Goal: Task Accomplishment & Management: Manage account settings

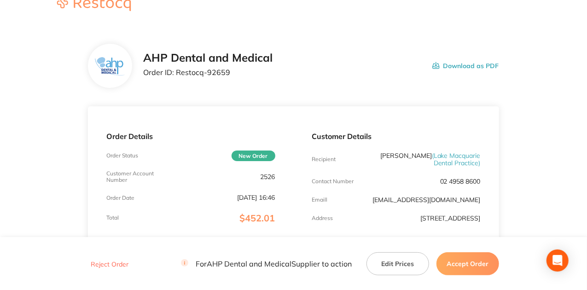
scroll to position [30, 0]
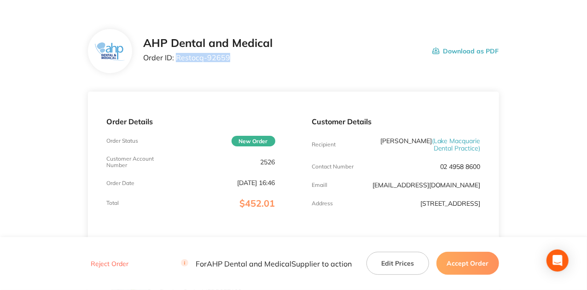
drag, startPoint x: 229, startPoint y: 60, endPoint x: 176, endPoint y: 57, distance: 53.0
click at [176, 57] on p "Order ID: Restocq- 92659" at bounding box center [207, 57] width 129 height 8
copy p "Restocq- 92659"
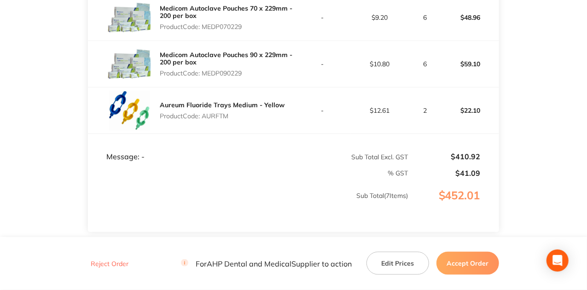
scroll to position [555, 0]
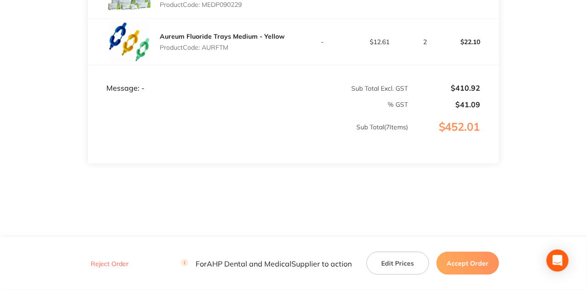
click at [480, 263] on button "Accept Order" at bounding box center [467, 263] width 63 height 23
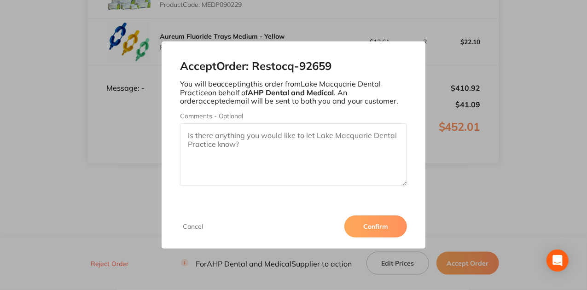
click at [393, 222] on button "Confirm" at bounding box center [375, 226] width 63 height 22
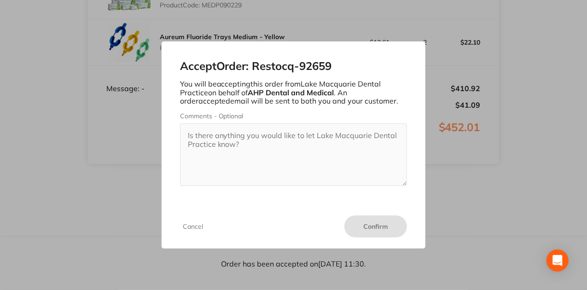
scroll to position [555, 0]
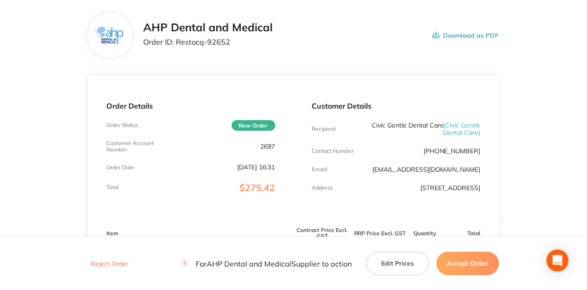
scroll to position [61, 0]
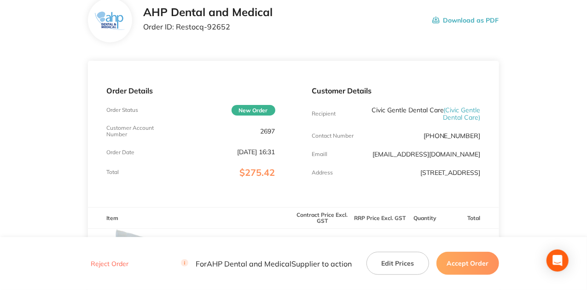
click at [265, 61] on div "Order Details Order Status New Order Customer Account Number 2697 Order Date Se…" at bounding box center [190, 134] width 205 height 146
click at [222, 19] on div "AHP Dental and Medical Order ID: Restocq- 92652" at bounding box center [207, 20] width 129 height 29
drag, startPoint x: 176, startPoint y: 25, endPoint x: 228, endPoint y: 35, distance: 53.4
click at [228, 35] on div "AHP Dental and Medical Order ID: Restocq- 92652" at bounding box center [207, 20] width 129 height 29
copy p "Restocq- 92652"
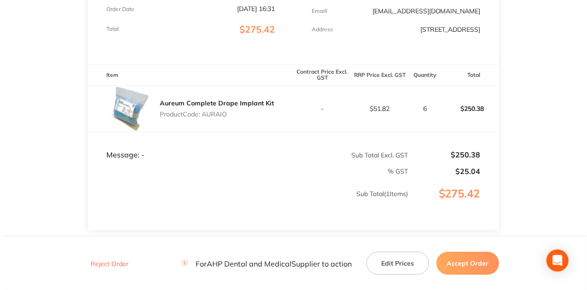
scroll to position [215, 0]
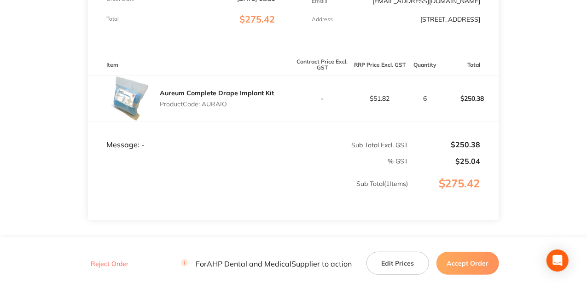
click at [463, 262] on button "Accept Order" at bounding box center [467, 263] width 63 height 23
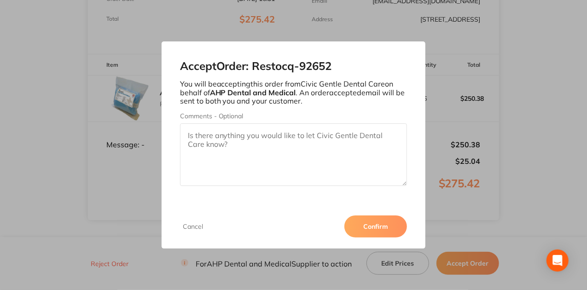
click at [364, 221] on button "Confirm" at bounding box center [375, 226] width 63 height 22
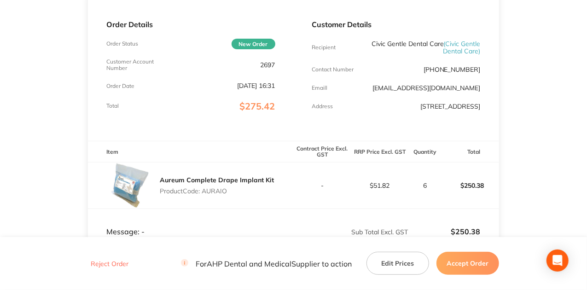
scroll to position [122, 0]
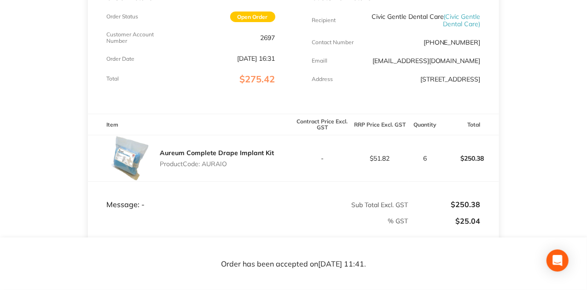
scroll to position [184, 0]
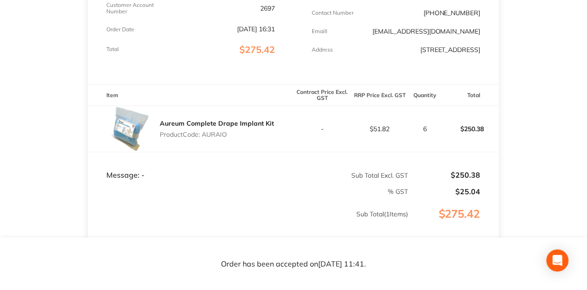
click at [524, 173] on main "AHP Dental and Medical Order ID: Restocq- 92652 Download as PDF Order Details O…" at bounding box center [293, 90] width 587 height 467
click at [447, 122] on td "$250.38" at bounding box center [471, 129] width 58 height 46
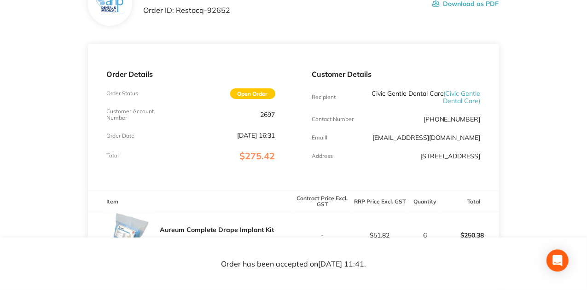
scroll to position [61, 0]
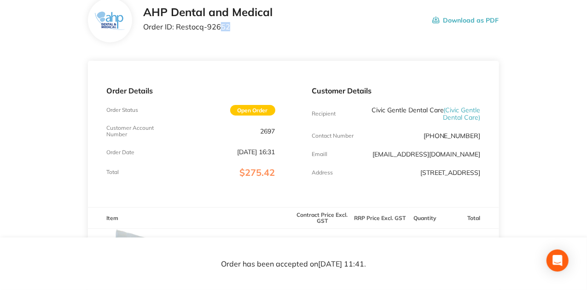
drag, startPoint x: 220, startPoint y: 28, endPoint x: 352, endPoint y: 56, distance: 135.1
click at [254, 25] on p "Order ID: Restocq- 92652" at bounding box center [207, 27] width 129 height 8
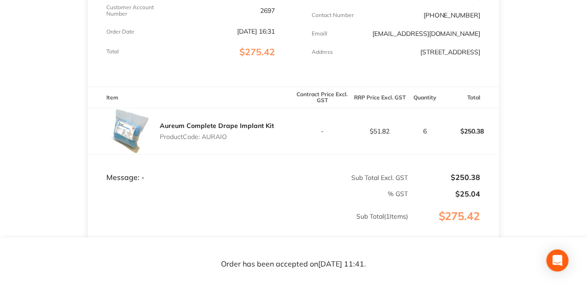
scroll to position [184, 0]
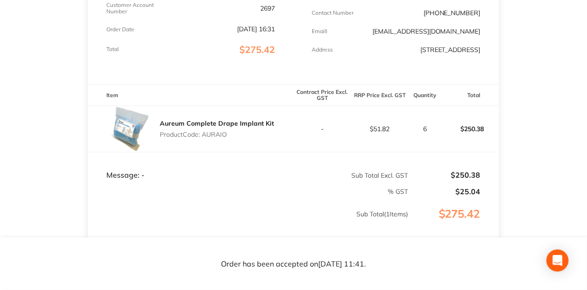
click at [288, 166] on td "Message: -" at bounding box center [190, 166] width 205 height 28
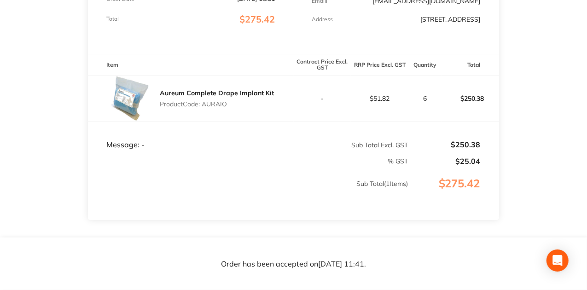
click at [509, 123] on main "AHP Dental and Medical Order ID: Restocq- 92652 Download as PDF Order Details O…" at bounding box center [293, 59] width 587 height 467
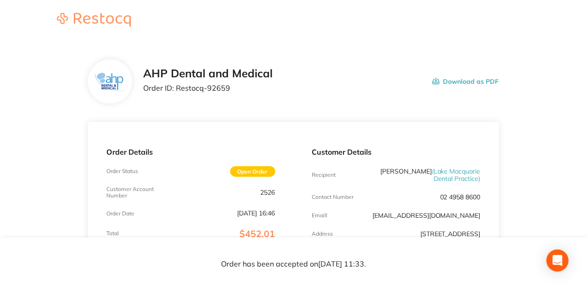
click at [395, 38] on header at bounding box center [293, 20] width 587 height 41
click at [327, 76] on div "AHP Dental and Medical Order ID: Restocq- 92659 Download as PDF" at bounding box center [321, 81] width 356 height 29
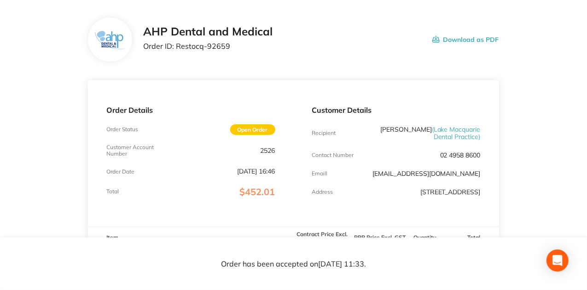
scroll to position [61, 0]
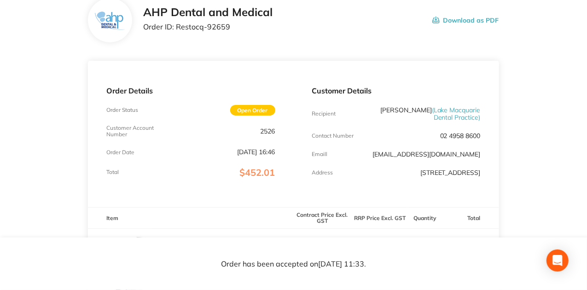
click at [315, 42] on div "AHP Dental and Medical Order ID: Restocq- 92659 Download as PDF" at bounding box center [293, 20] width 411 height 44
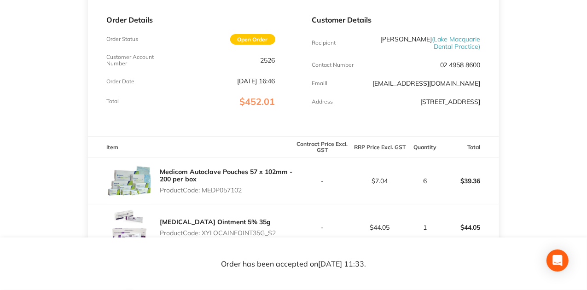
scroll to position [122, 0]
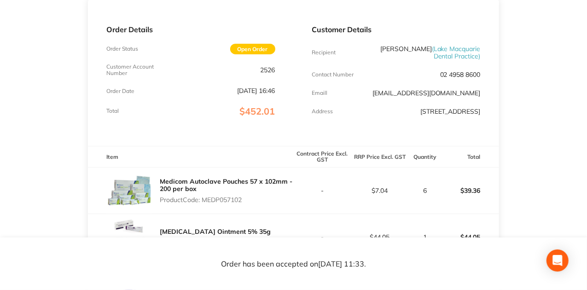
click at [250, 133] on div "Order Details Order Status Open Order Customer Account Number 2526 Order Date […" at bounding box center [190, 73] width 205 height 146
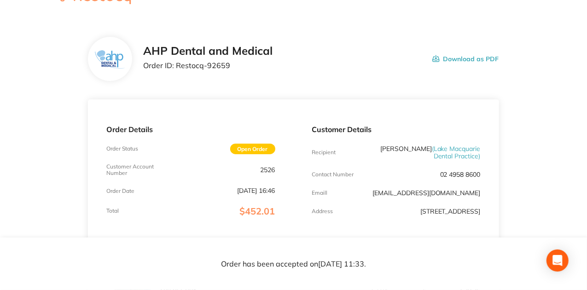
scroll to position [0, 0]
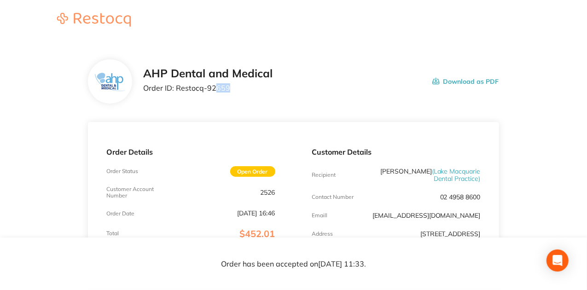
drag, startPoint x: 215, startPoint y: 88, endPoint x: 250, endPoint y: 91, distance: 35.1
click at [250, 91] on p "Order ID: Restocq- 92659" at bounding box center [207, 88] width 129 height 8
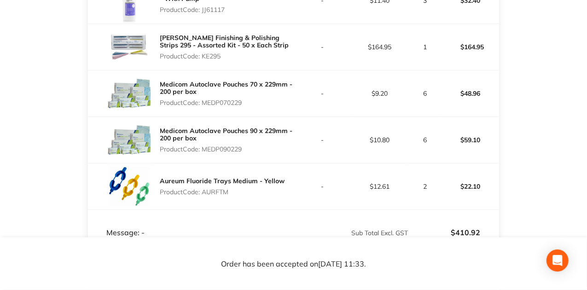
scroll to position [245, 0]
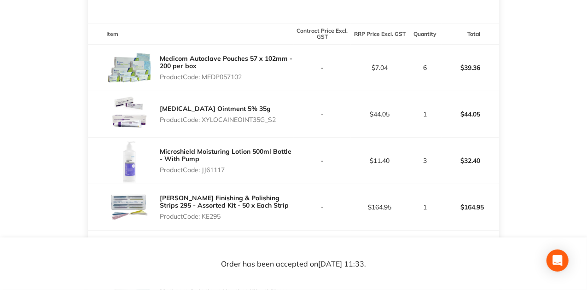
drag, startPoint x: 217, startPoint y: 82, endPoint x: 273, endPoint y: 84, distance: 55.3
click at [273, 81] on p "Product Code: MEDP057102" at bounding box center [227, 76] width 134 height 7
click at [268, 134] on div "[MEDICAL_DATA] Ointment 5% 35g Product Code: XYLOCAINEOINT35G_S2" at bounding box center [190, 114] width 205 height 46
drag, startPoint x: 201, startPoint y: 80, endPoint x: 448, endPoint y: 71, distance: 247.4
click at [448, 71] on tr "Medicom Autoclave Pouches 57 x 102mm - 200 per box Product Code: MEDP057102 - $…" at bounding box center [293, 68] width 411 height 46
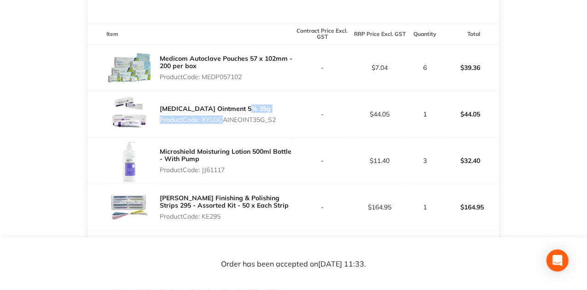
drag, startPoint x: 269, startPoint y: 108, endPoint x: 221, endPoint y: 128, distance: 52.2
click at [221, 127] on div "[MEDICAL_DATA] Ointment 5% 35g Product Code: XYLOCAINEOINT35G_S2" at bounding box center [218, 114] width 116 height 26
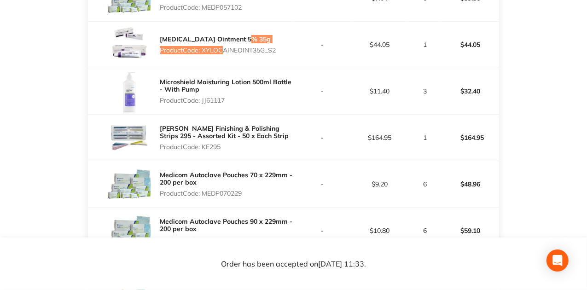
scroll to position [276, 0]
